Goal: Task Accomplishment & Management: Manage account settings

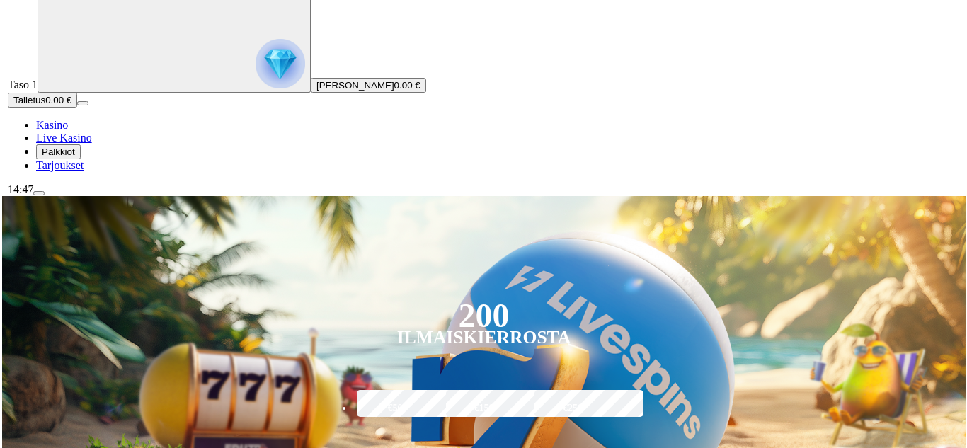
scroll to position [71, 0]
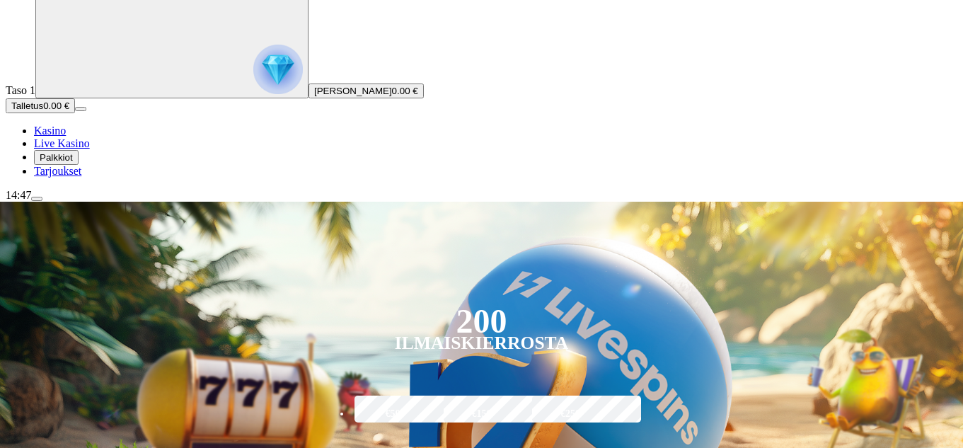
click at [37, 199] on span "menu icon" at bounding box center [37, 199] width 0 height 0
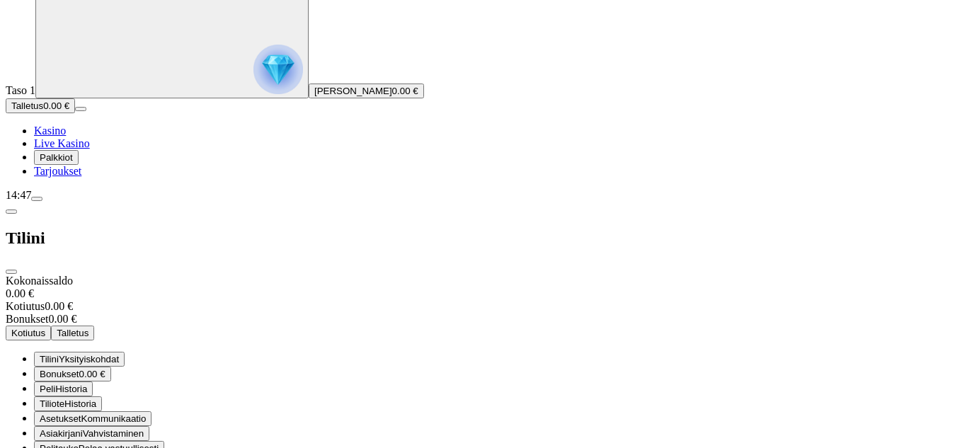
click at [6, 178] on div "Taso 1 [PERSON_NAME] 0.00 € Talletus 0.00 € Kasino Live Kasino Palkkiot Tarjouk…" at bounding box center [483, 82] width 955 height 192
click at [73, 163] on span "Palkkiot" at bounding box center [56, 157] width 33 height 11
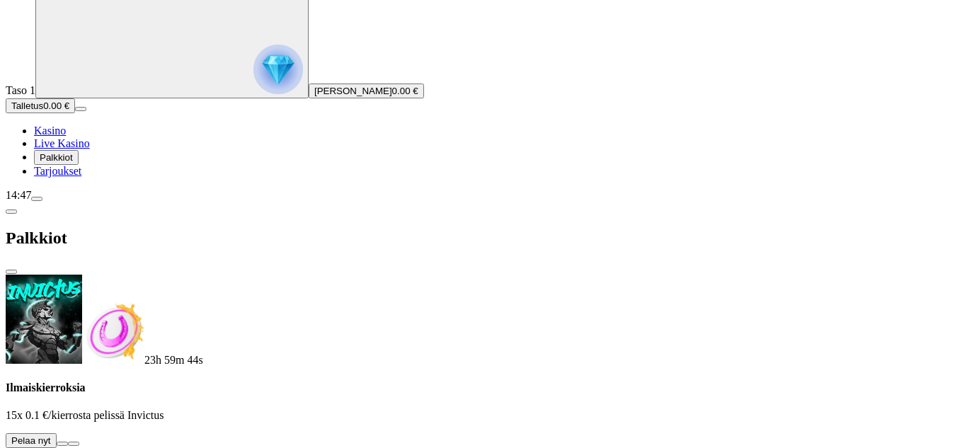
click at [68, 442] on button at bounding box center [62, 444] width 11 height 4
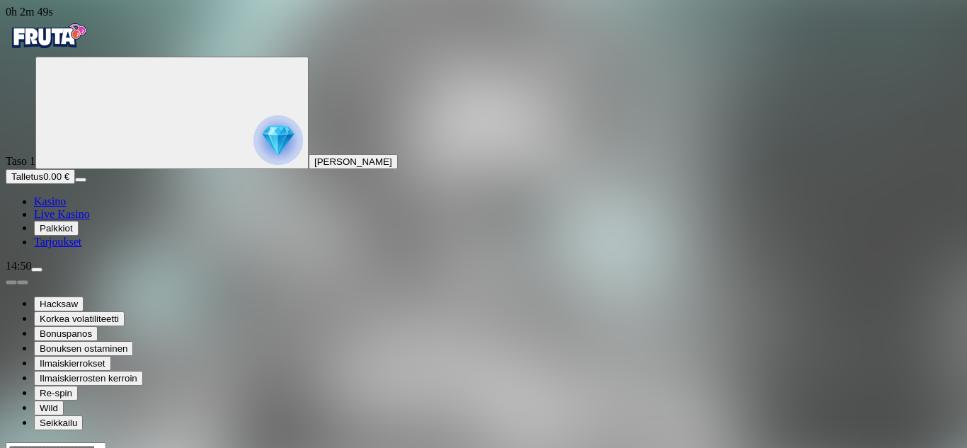
click at [63, 207] on span "Kasino" at bounding box center [50, 201] width 32 height 12
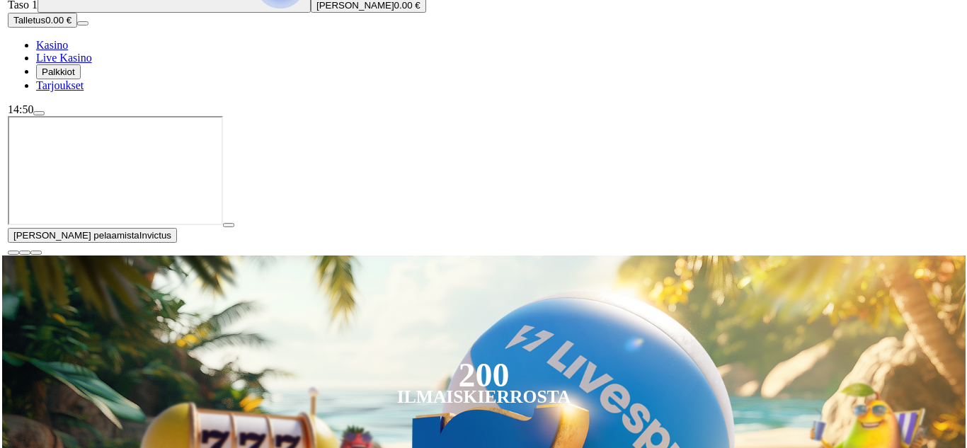
scroll to position [354, 0]
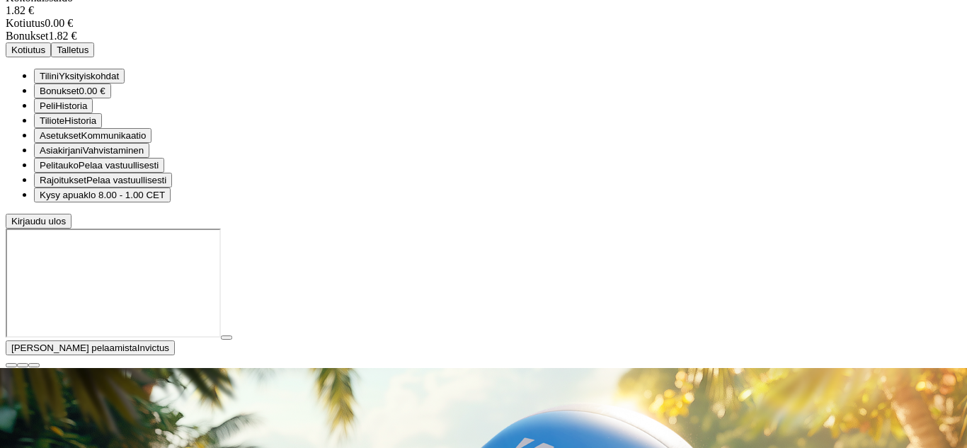
click at [105, 96] on span "0.00 €" at bounding box center [92, 91] width 26 height 11
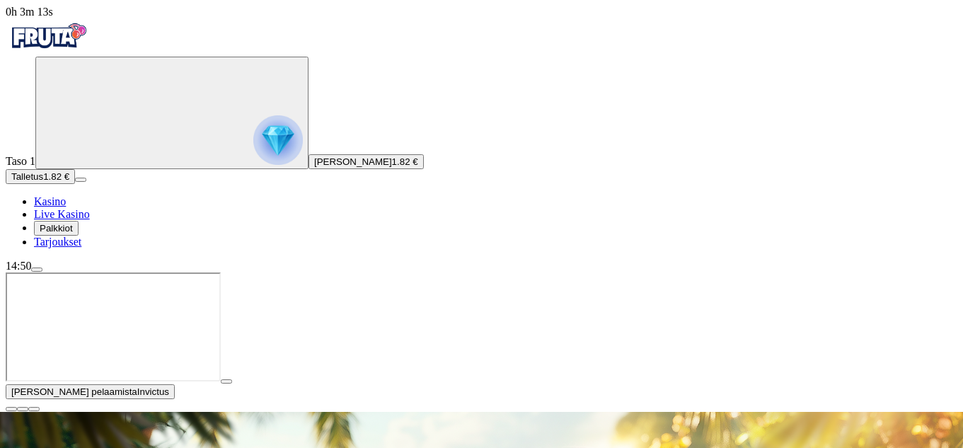
scroll to position [142, 0]
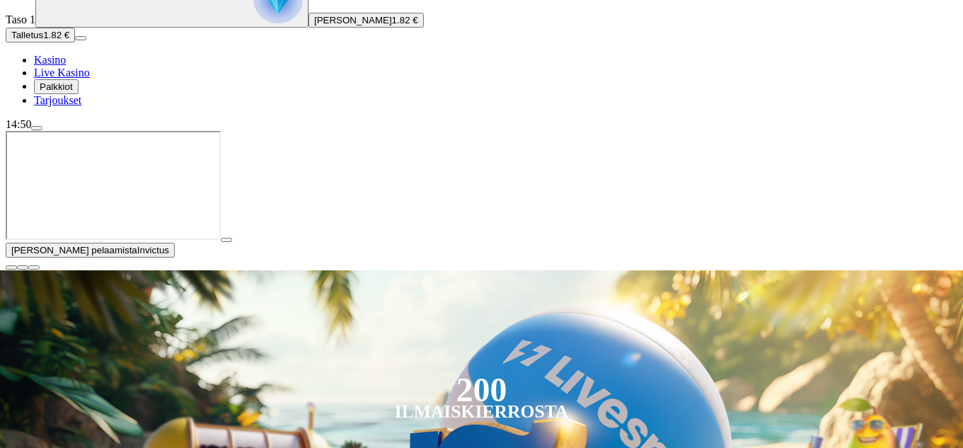
type input "****"
click at [11, 267] on span "close icon" at bounding box center [11, 267] width 0 height 0
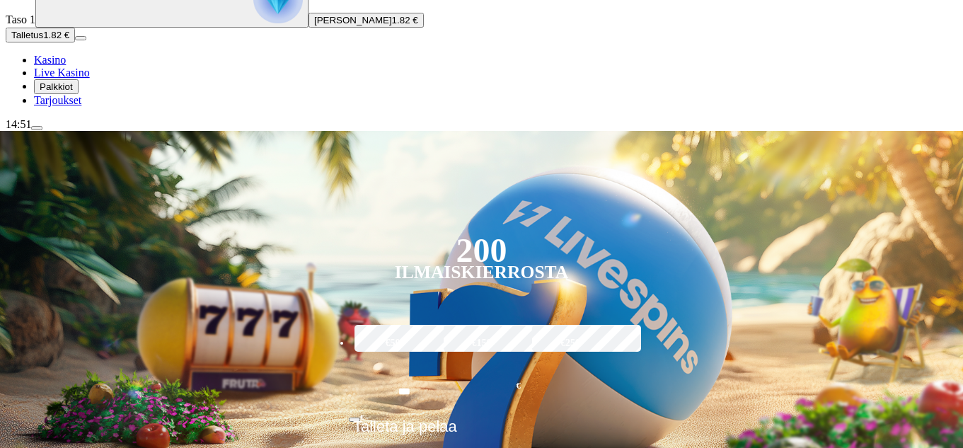
scroll to position [985, 0]
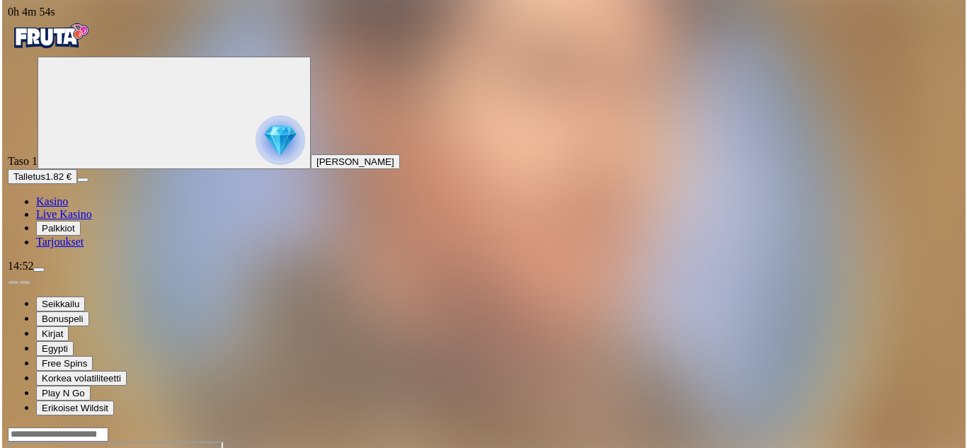
scroll to position [71, 0]
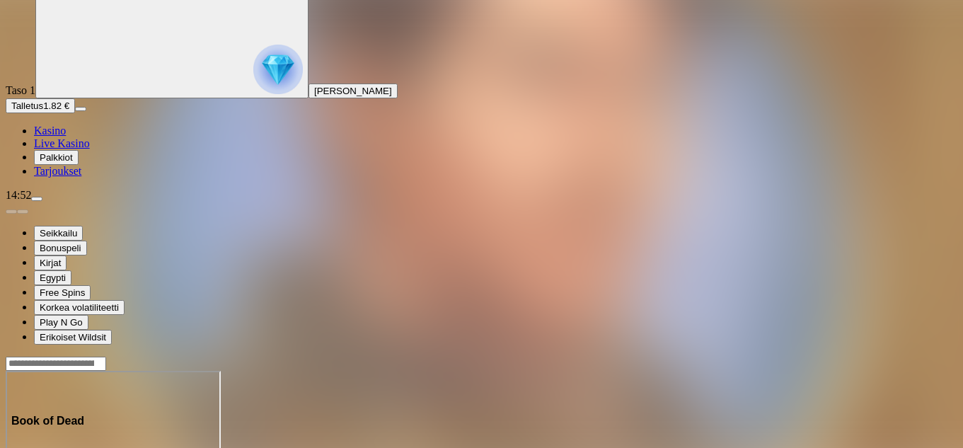
click at [37, 199] on span "menu icon" at bounding box center [37, 199] width 0 height 0
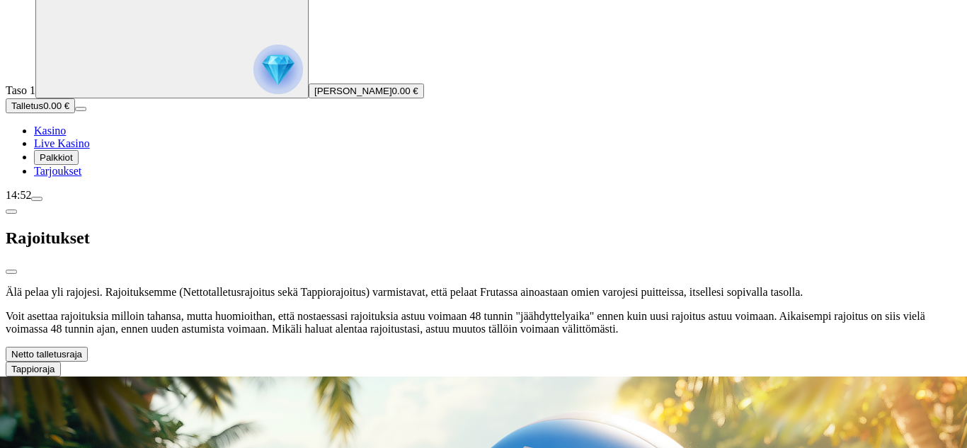
click at [11, 212] on span "chevron-left icon" at bounding box center [11, 212] width 0 height 0
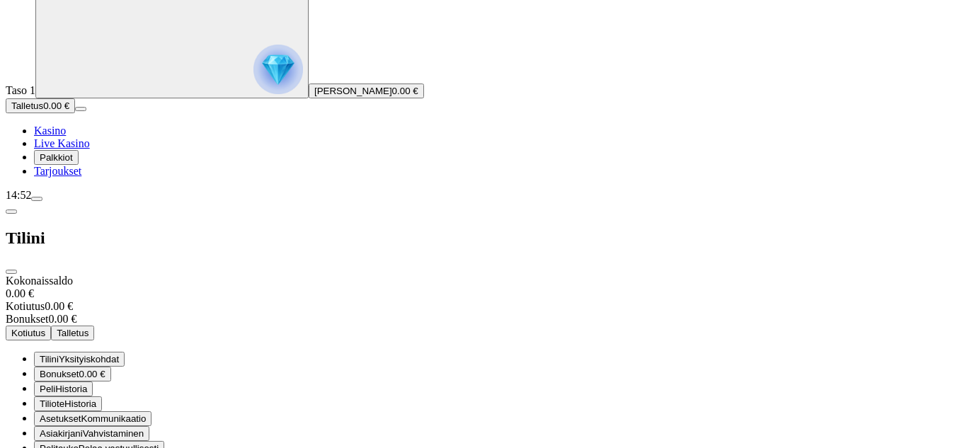
scroll to position [71, 0]
click at [59, 354] on span "Tilini" at bounding box center [49, 359] width 19 height 11
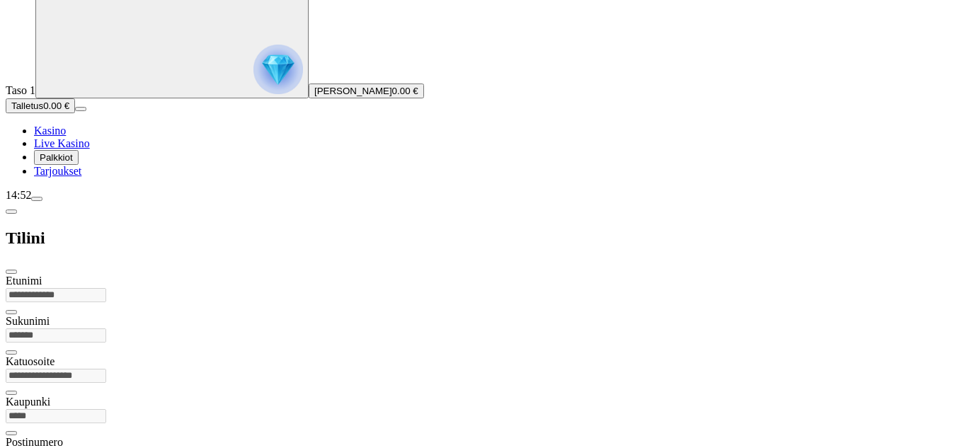
click at [11, 212] on span "chevron-left icon" at bounding box center [11, 212] width 0 height 0
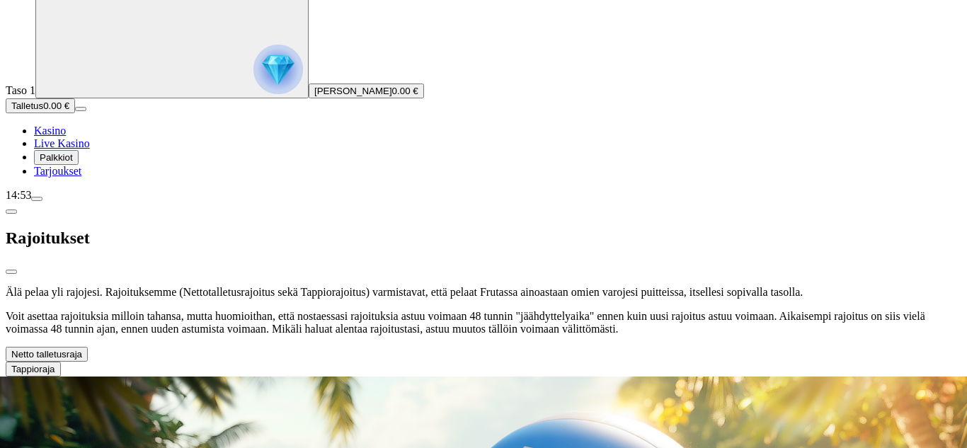
click at [82, 349] on span "chevron-down icon" at bounding box center [82, 354] width 0 height 11
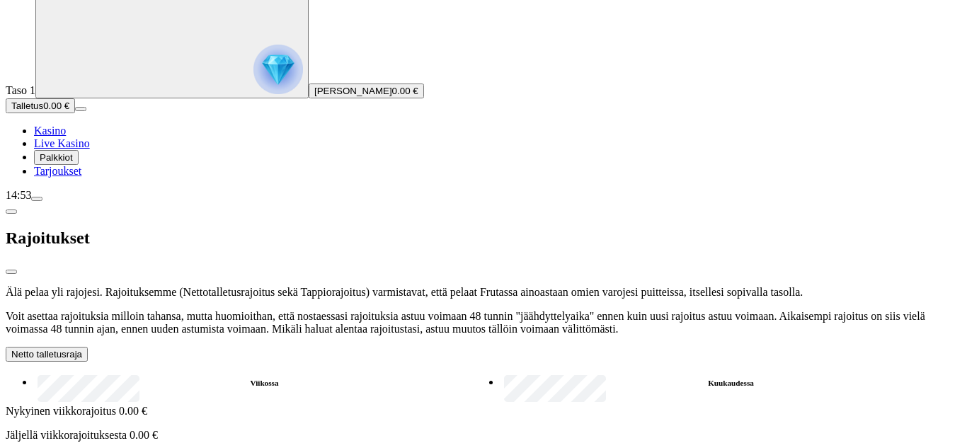
click at [82, 349] on span "chevron-down icon" at bounding box center [82, 354] width 0 height 11
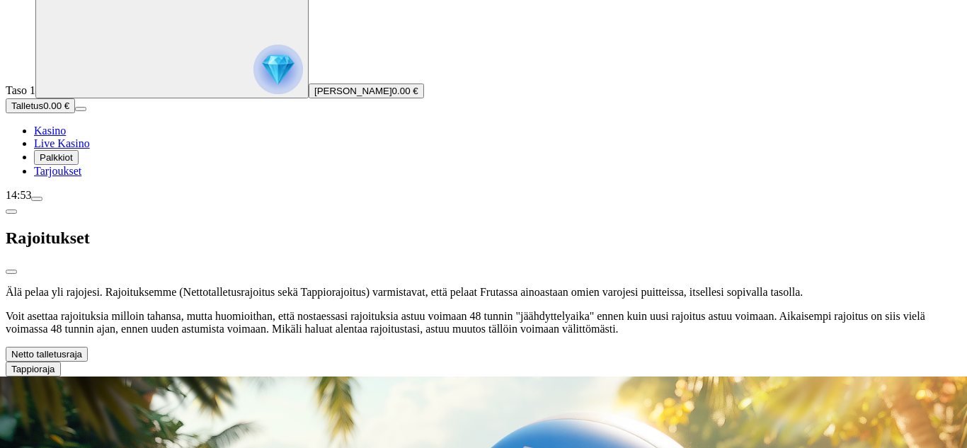
click at [55, 364] on span "chevron-down icon" at bounding box center [55, 369] width 0 height 11
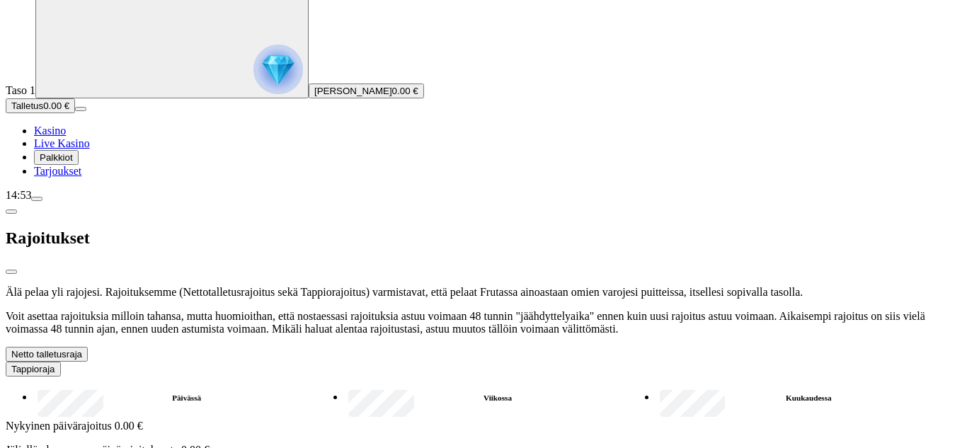
click at [88, 347] on button "Netto talletusraja" at bounding box center [47, 354] width 82 height 15
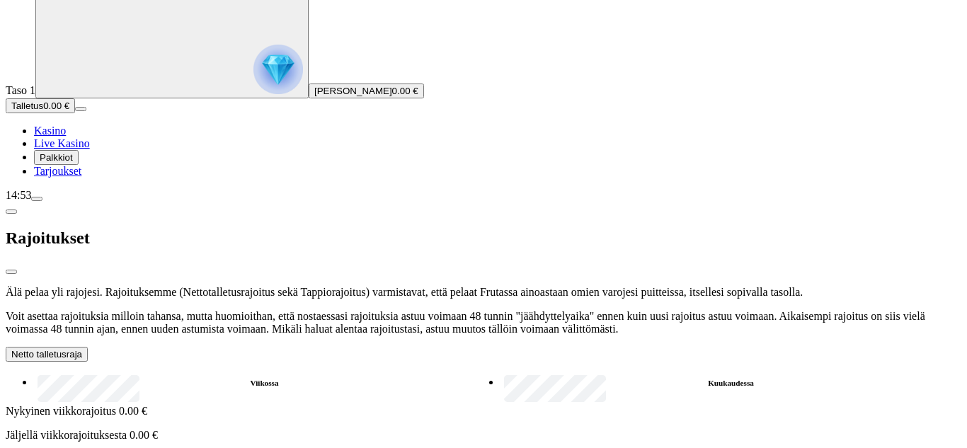
type input "**"
click at [11, 272] on span "close icon" at bounding box center [11, 272] width 0 height 0
